Goal: Information Seeking & Learning: Learn about a topic

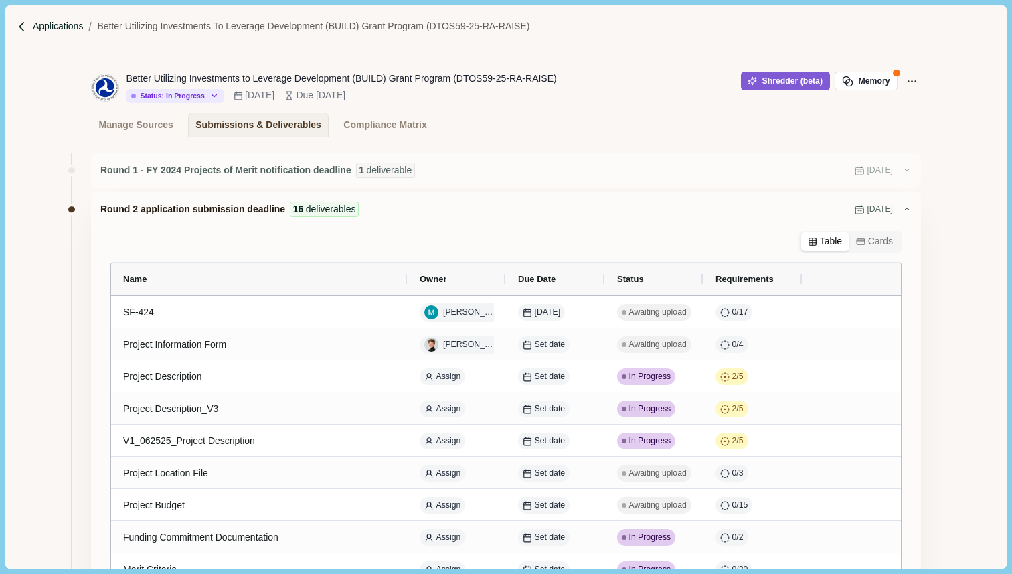
click at [38, 22] on p "Applications" at bounding box center [58, 26] width 51 height 14
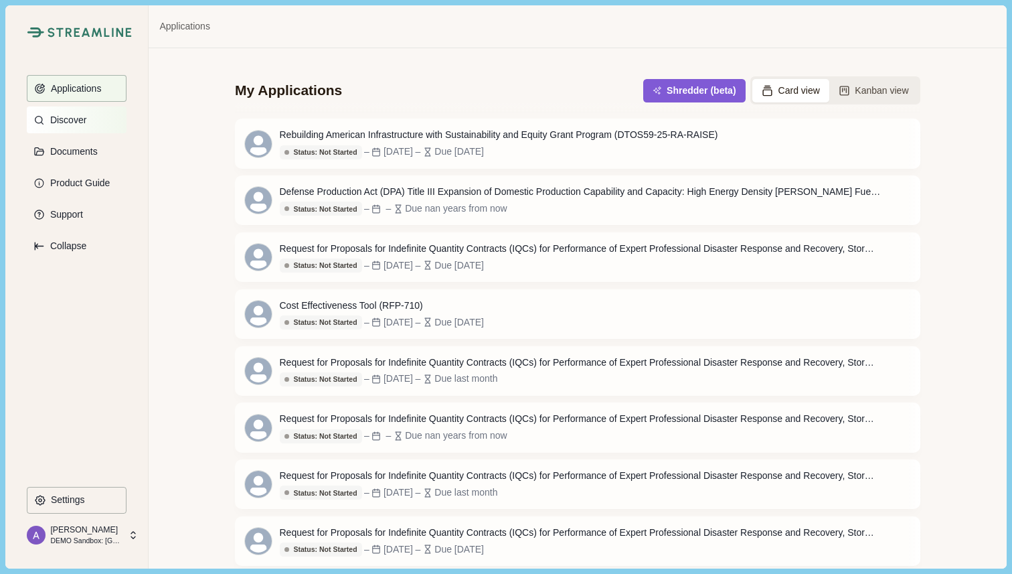
click at [71, 123] on p "Discover" at bounding box center [66, 119] width 41 height 11
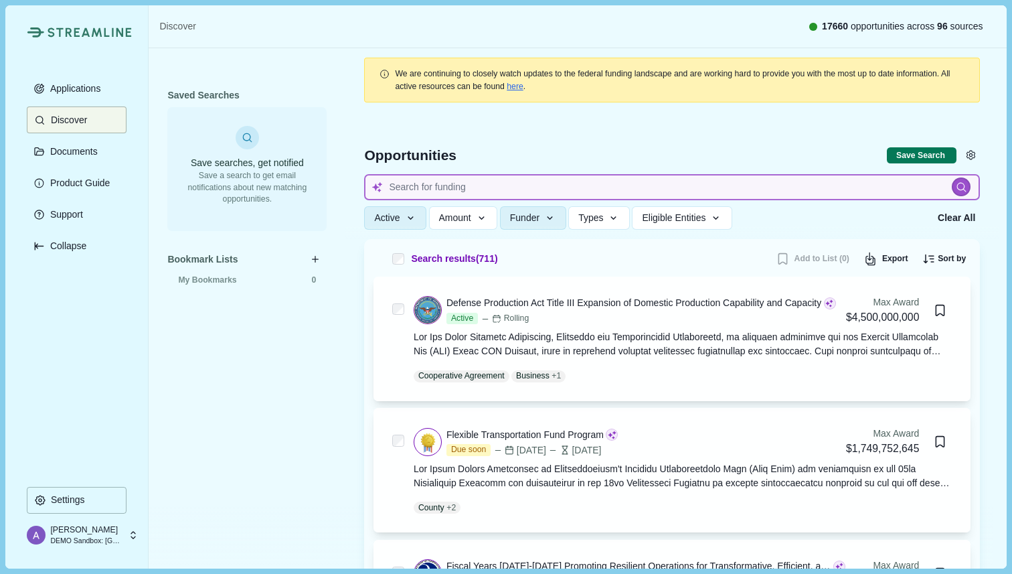
click at [530, 183] on input at bounding box center [672, 187] width 616 height 26
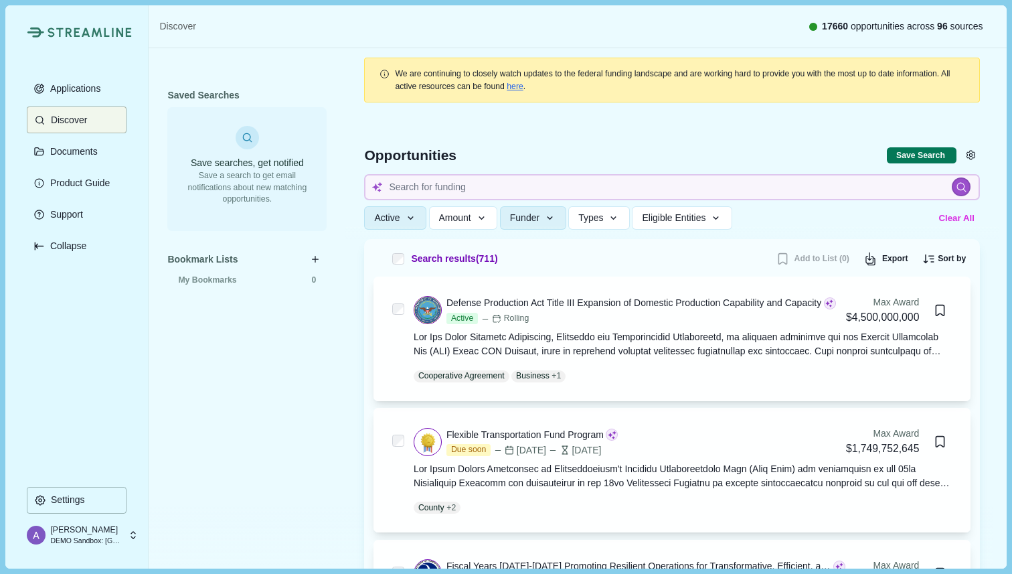
click at [962, 217] on button "Clear All" at bounding box center [957, 218] width 45 height 22
